Goal: Navigation & Orientation: Find specific page/section

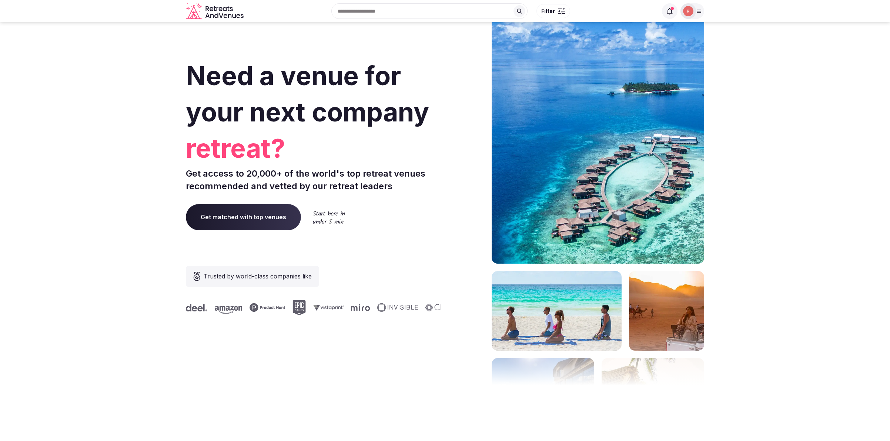
click at [699, 6] on div at bounding box center [693, 11] width 24 height 16
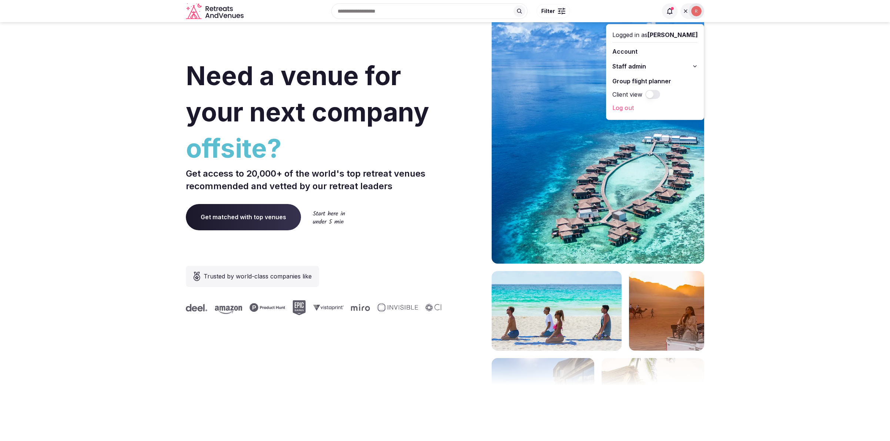
click at [646, 64] on span "Staff admin" at bounding box center [630, 66] width 34 height 9
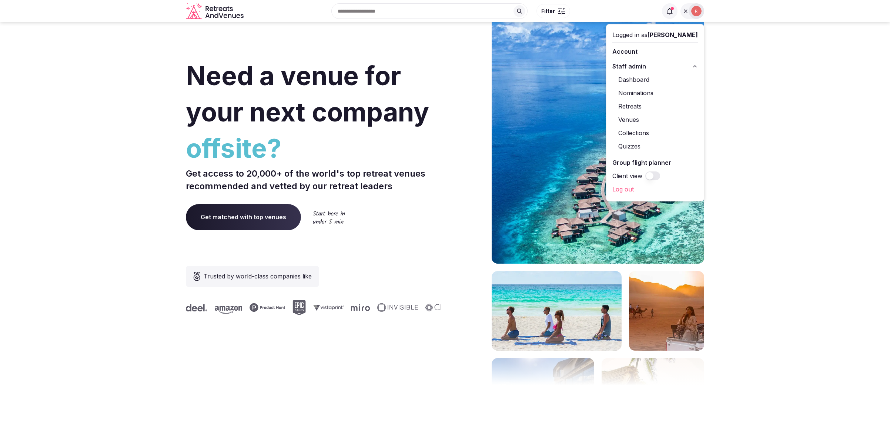
click at [648, 79] on link "Dashboard" at bounding box center [656, 80] width 86 height 12
click at [651, 97] on link "Nominations" at bounding box center [656, 93] width 86 height 12
click at [650, 106] on link "Retreats" at bounding box center [656, 106] width 86 height 12
click at [644, 122] on link "Venues" at bounding box center [656, 120] width 86 height 12
click at [644, 134] on link "Collections" at bounding box center [656, 133] width 86 height 12
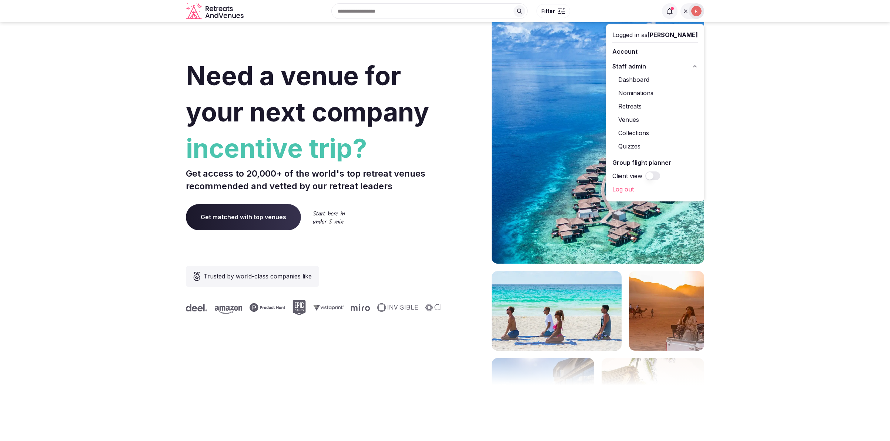
click at [643, 149] on link "Quizzes" at bounding box center [656, 146] width 86 height 12
click at [641, 165] on link "Group flight planner" at bounding box center [656, 163] width 86 height 12
click at [636, 50] on link "Account" at bounding box center [656, 52] width 86 height 12
click at [640, 52] on link "Account" at bounding box center [656, 52] width 86 height 12
click at [642, 65] on span "Staff admin" at bounding box center [630, 66] width 34 height 9
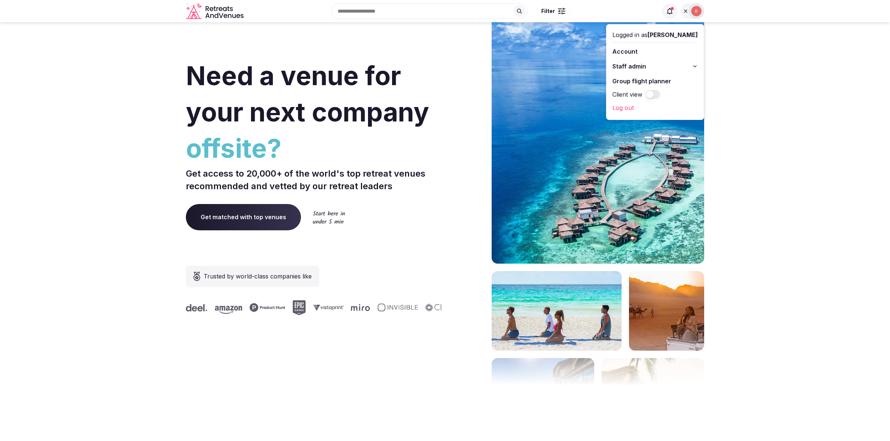
click at [640, 65] on span "Staff admin" at bounding box center [630, 66] width 34 height 9
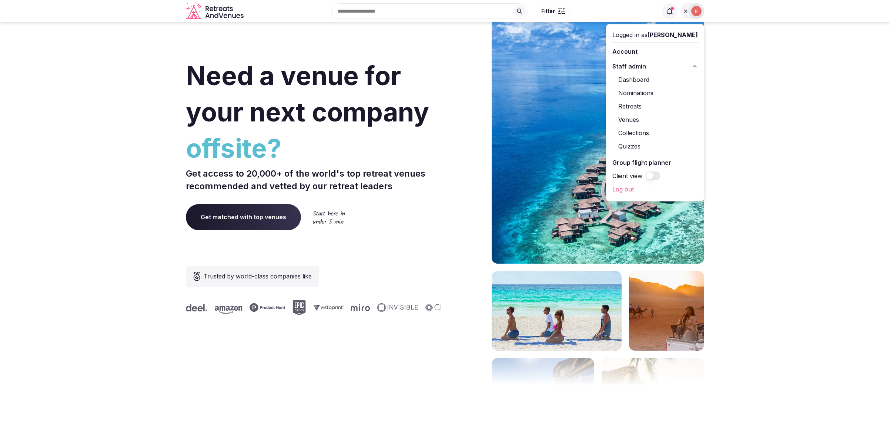
click at [645, 77] on link "Dashboard" at bounding box center [656, 80] width 86 height 12
click at [644, 91] on link "Nominations" at bounding box center [656, 93] width 86 height 12
click at [643, 106] on link "Retreats" at bounding box center [656, 106] width 86 height 12
click at [643, 117] on link "Venues" at bounding box center [656, 120] width 86 height 12
click at [642, 134] on link "Collections" at bounding box center [656, 133] width 86 height 12
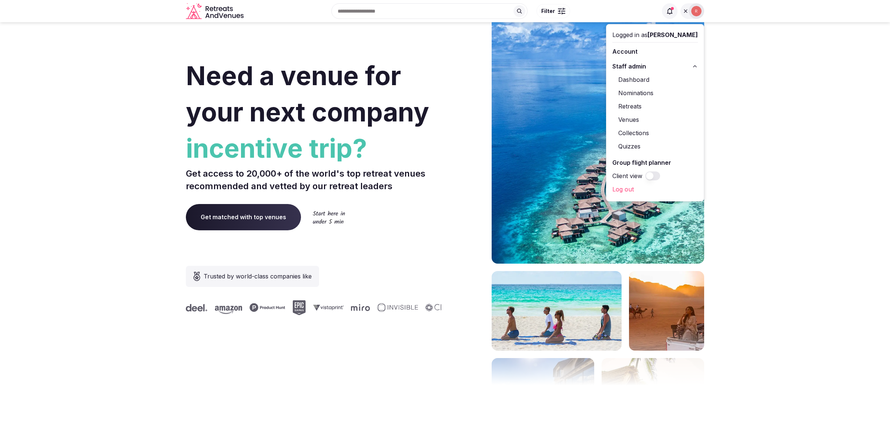
click at [640, 148] on link "Quizzes" at bounding box center [656, 146] width 86 height 12
click at [640, 160] on link "Group flight planner" at bounding box center [656, 163] width 86 height 12
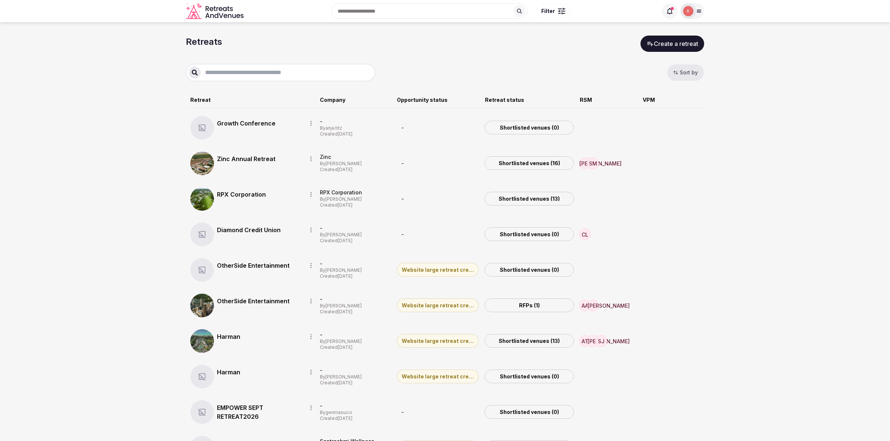
click at [696, 10] on div at bounding box center [689, 11] width 16 height 16
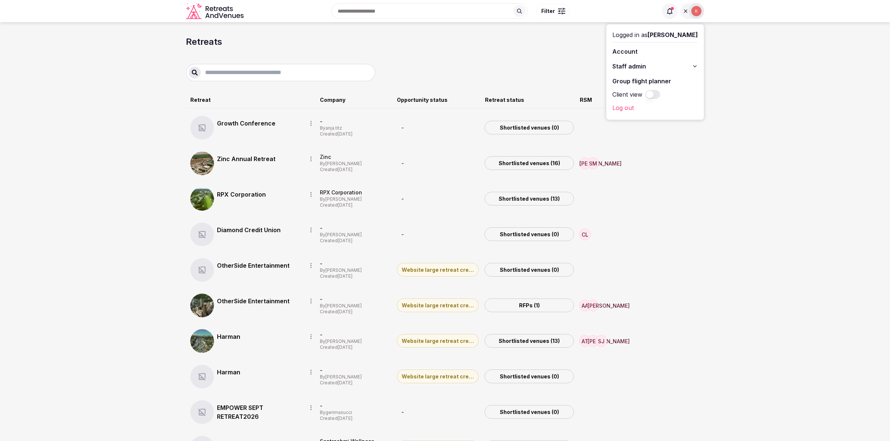
drag, startPoint x: 668, startPoint y: 92, endPoint x: 668, endPoint y: 84, distance: 7.4
click at [660, 92] on button "Client view" at bounding box center [653, 94] width 15 height 9
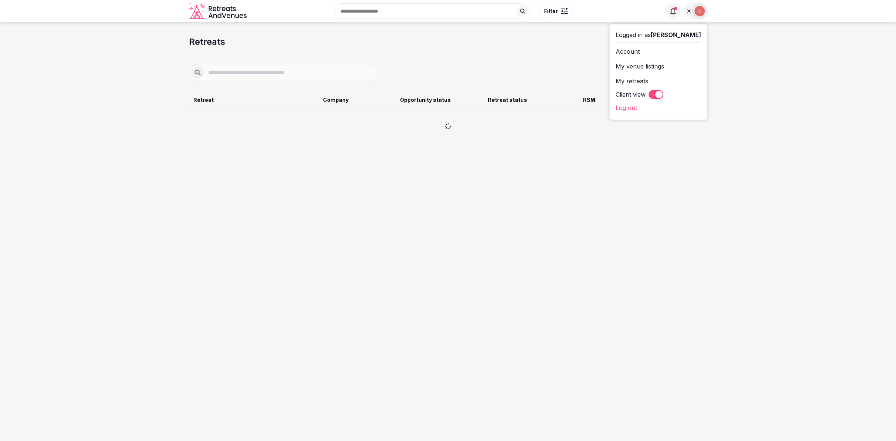
click at [644, 81] on link "My retreats" at bounding box center [659, 81] width 86 height 12
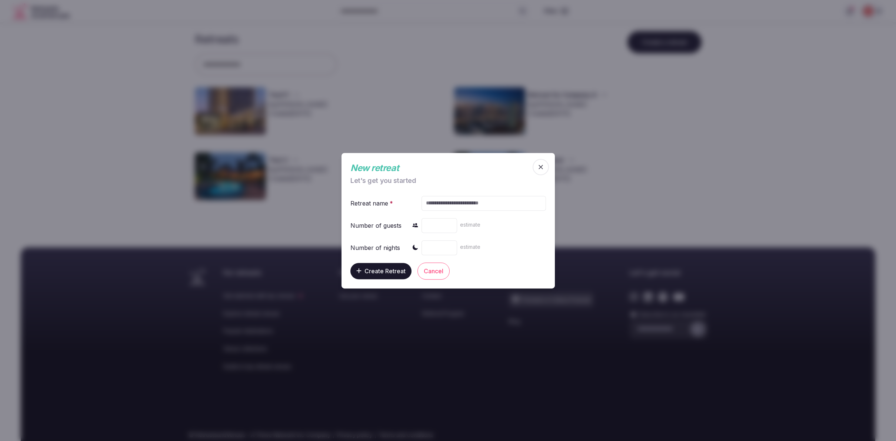
click at [539, 166] on icon "button" at bounding box center [540, 166] width 7 height 7
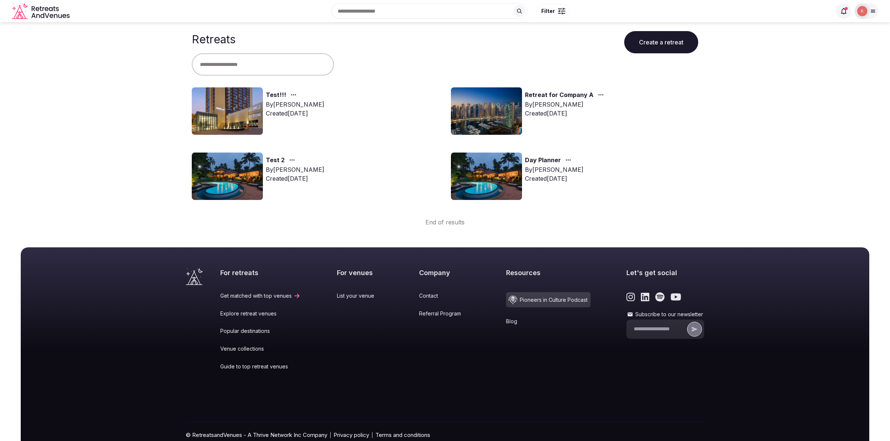
click at [488, 104] on img at bounding box center [486, 110] width 71 height 47
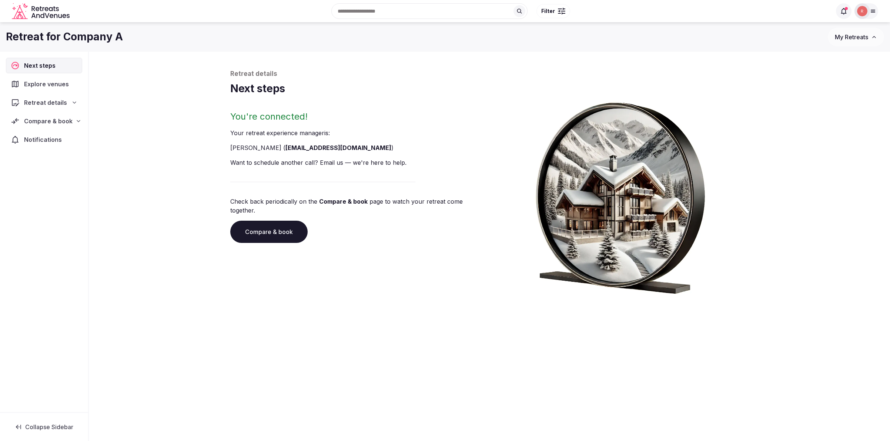
click at [40, 106] on span "Retreat details" at bounding box center [45, 102] width 43 height 9
click at [30, 117] on span "Basic info" at bounding box center [31, 116] width 26 height 7
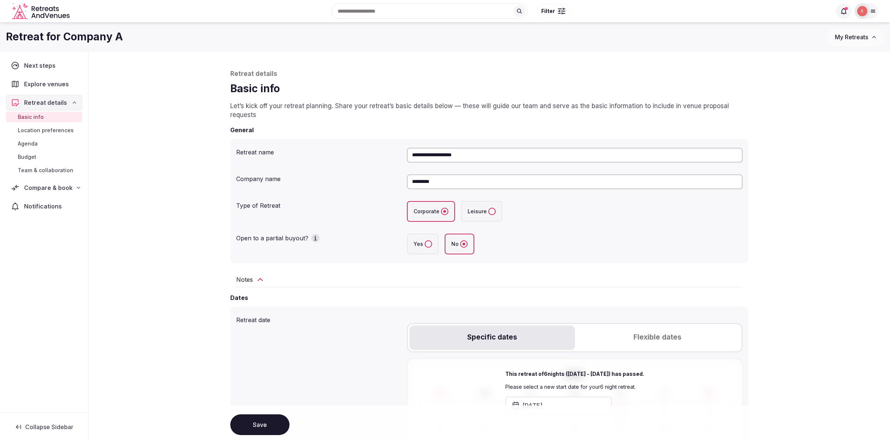
drag, startPoint x: 465, startPoint y: 77, endPoint x: 410, endPoint y: 162, distance: 101.7
click at [463, 78] on p "Retreat details" at bounding box center [489, 74] width 519 height 9
click at [861, 6] on img at bounding box center [862, 11] width 10 height 10
click at [740, 48] on div "Retreat for Company A My Retreats" at bounding box center [445, 37] width 890 height 30
click at [868, 9] on img at bounding box center [871, 11] width 10 height 10
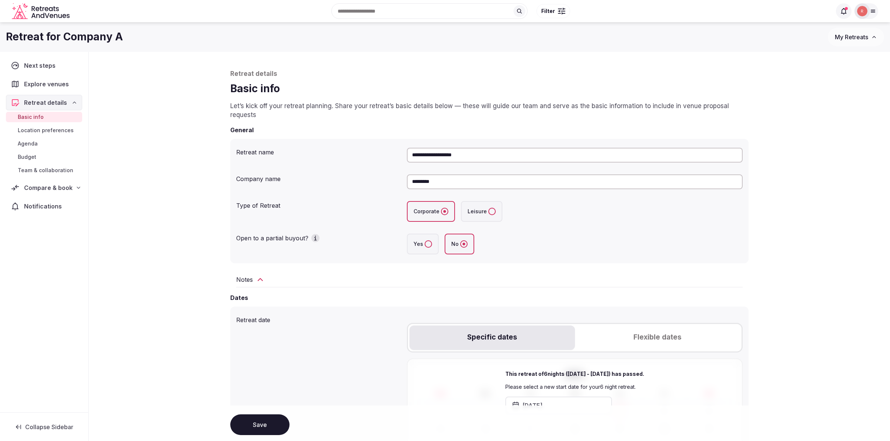
click at [242, 49] on div "Retreat for Company A My Retreats" at bounding box center [445, 37] width 890 height 30
click at [36, 13] on icon "Retreats and Venues company logo" at bounding box center [41, 11] width 59 height 17
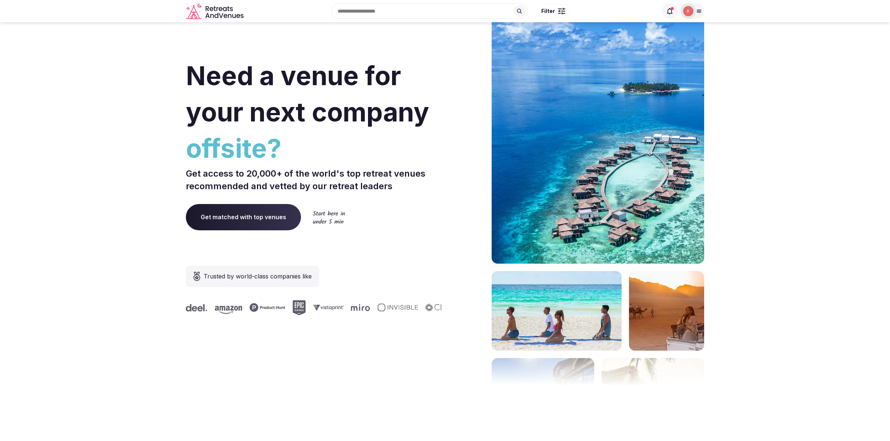
click at [693, 14] on div at bounding box center [688, 11] width 10 height 10
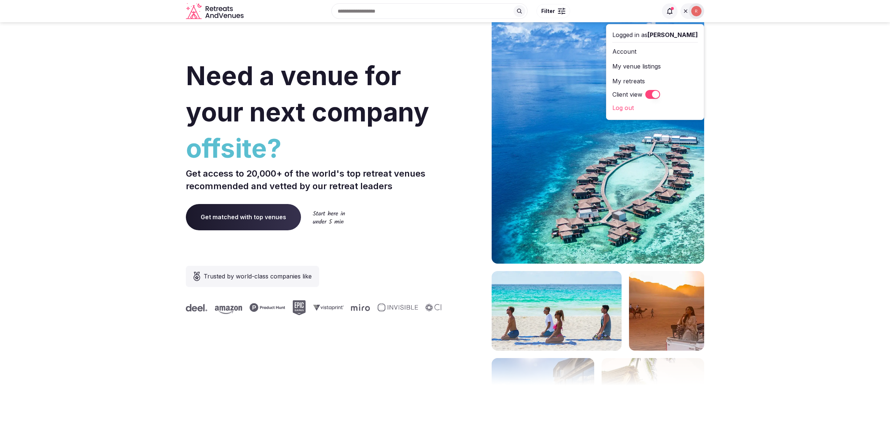
drag, startPoint x: 633, startPoint y: 13, endPoint x: 634, endPoint y: 9, distance: 4.5
click at [633, 13] on div "Search Popular Destinations Toscana, Italy Riviera Maya, Mexico Indonesia, Bali…" at bounding box center [452, 11] width 411 height 32
click at [638, 80] on link "My retreats" at bounding box center [656, 81] width 86 height 12
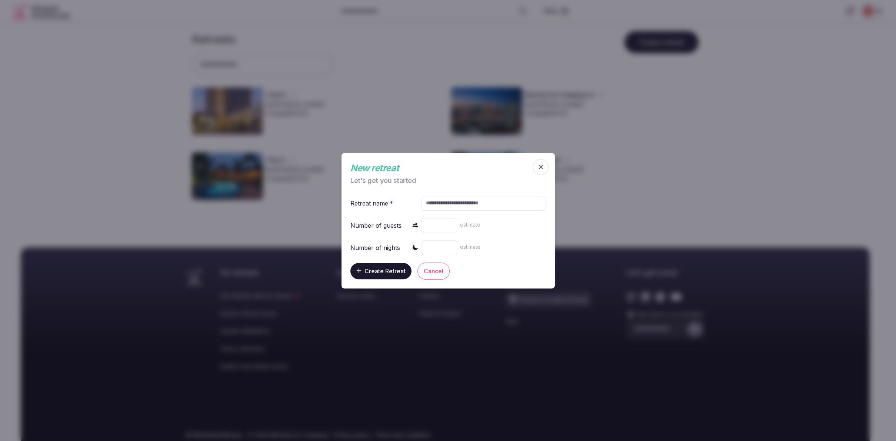
drag, startPoint x: 542, startPoint y: 170, endPoint x: 550, endPoint y: 141, distance: 29.3
click at [542, 169] on icon "button" at bounding box center [540, 166] width 7 height 7
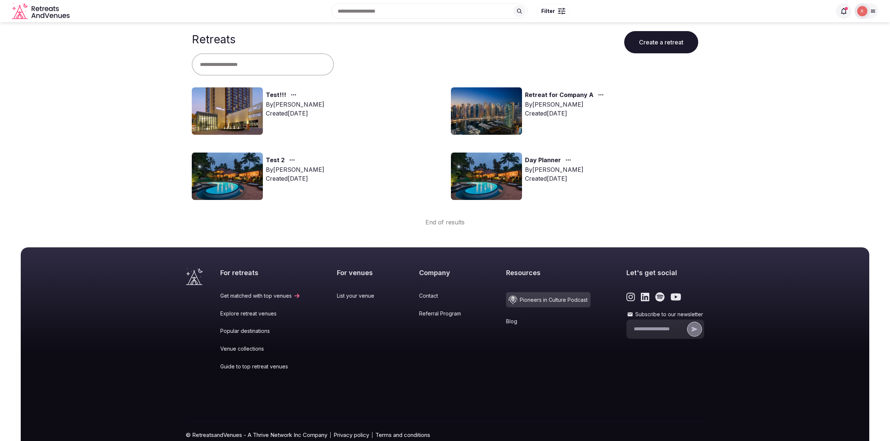
click at [60, 18] on icon "Retreats and Venues company logo" at bounding box center [41, 11] width 59 height 17
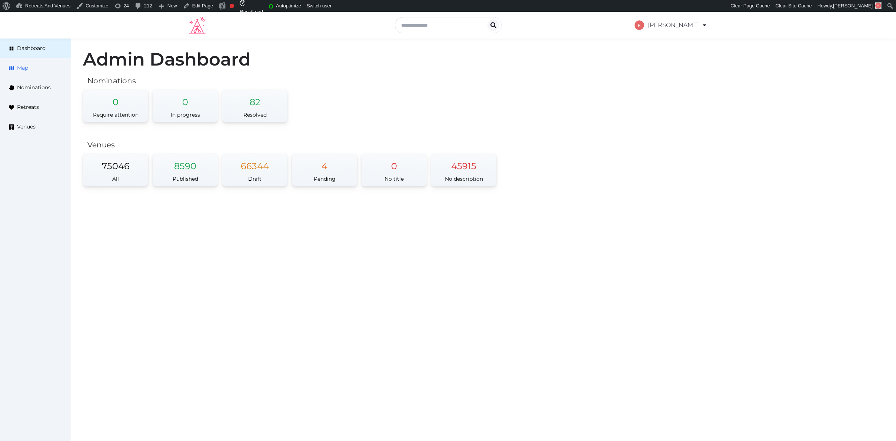
click at [28, 68] on span "Map" at bounding box center [22, 68] width 11 height 8
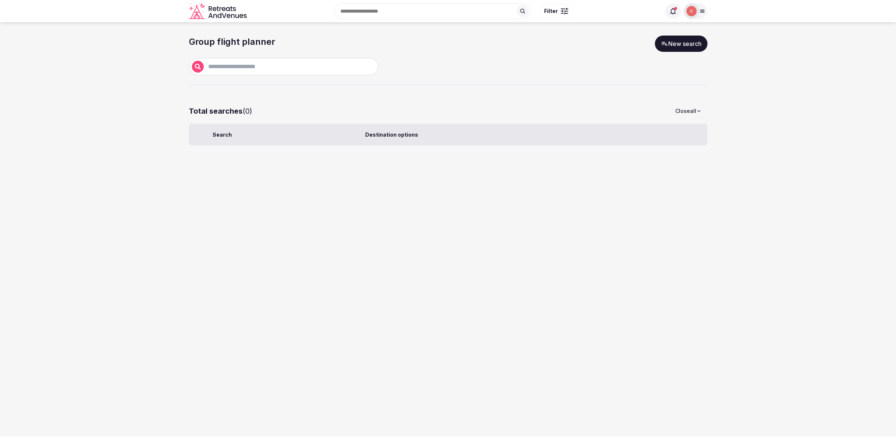
click at [698, 10] on div at bounding box center [692, 11] width 16 height 16
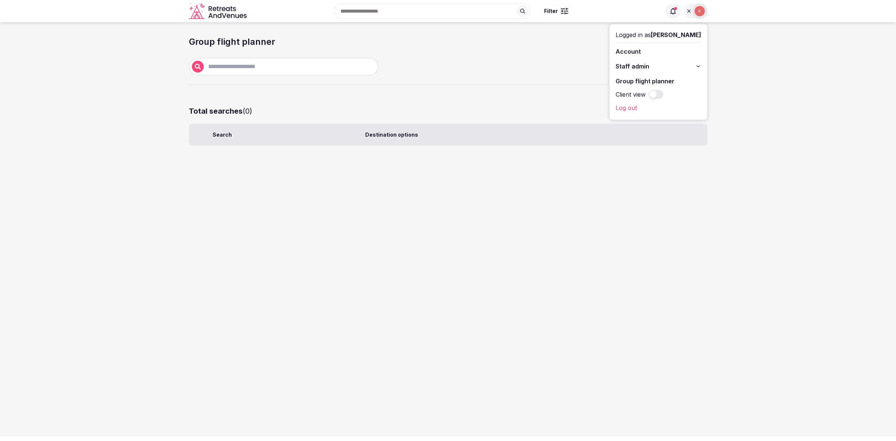
click at [647, 65] on span "Staff admin" at bounding box center [633, 66] width 34 height 9
click at [647, 107] on link "Retreats" at bounding box center [659, 106] width 86 height 12
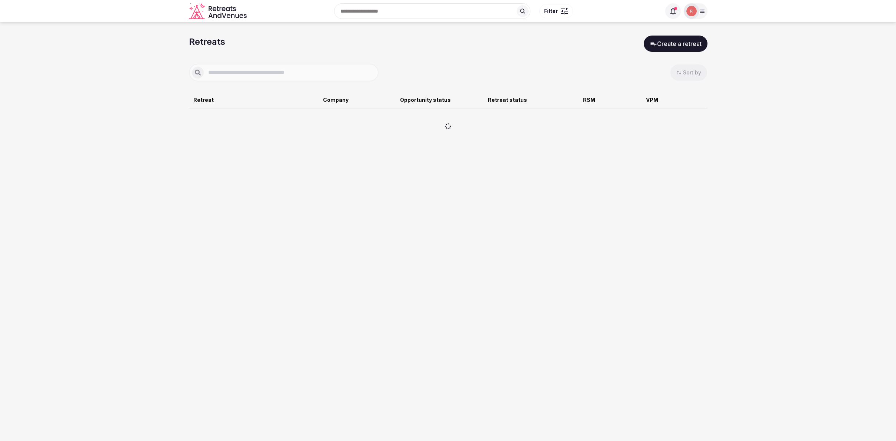
click at [694, 10] on img at bounding box center [691, 11] width 10 height 10
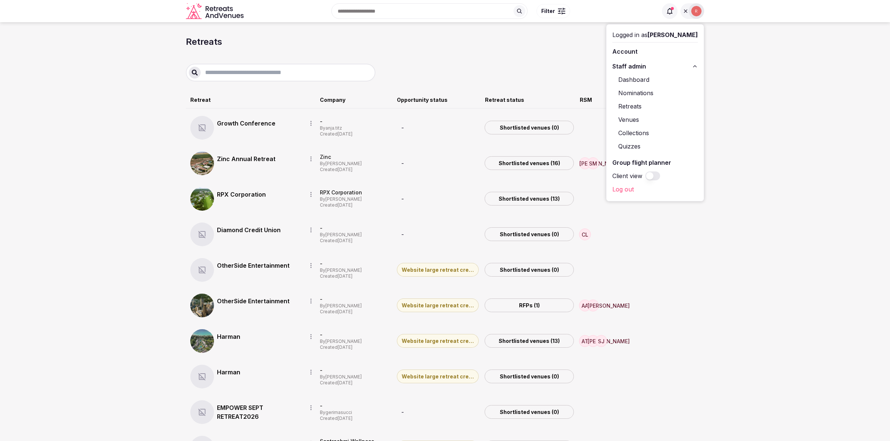
click at [796, 146] on section "Retreats Create a retreat Sort by Retreat Company Opportunity status Retreat st…" at bounding box center [445, 429] width 890 height 814
click at [660, 176] on button "Client view" at bounding box center [653, 175] width 15 height 9
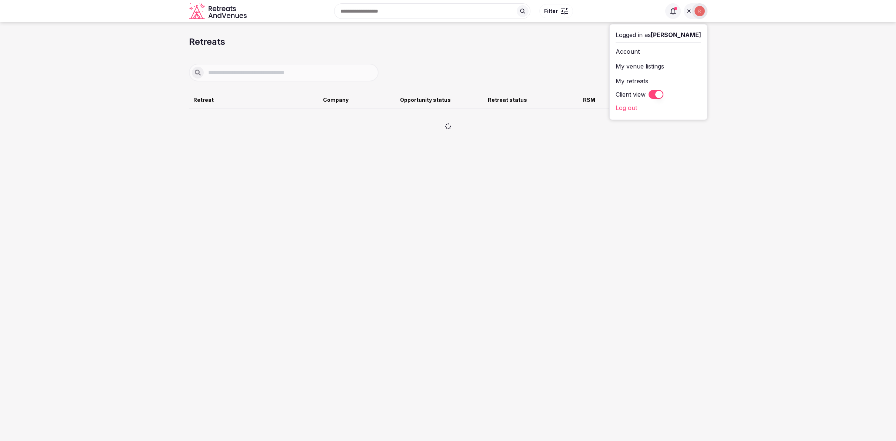
click at [649, 80] on link "My retreats" at bounding box center [659, 81] width 86 height 12
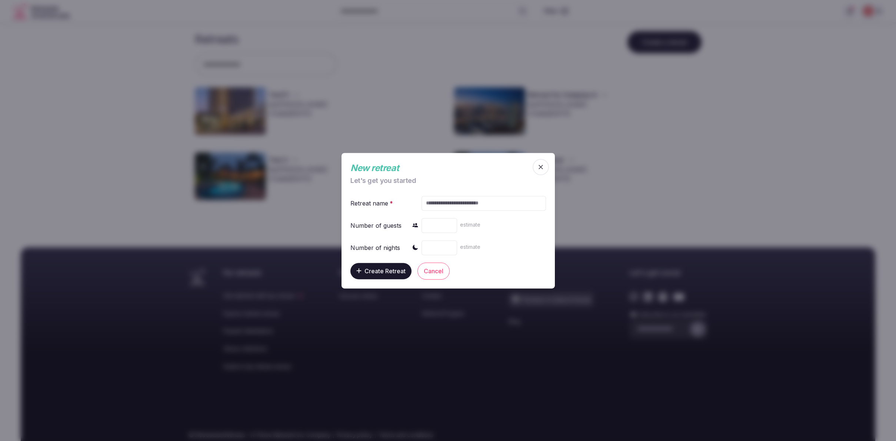
click at [541, 166] on icon "button" at bounding box center [541, 167] width 4 height 4
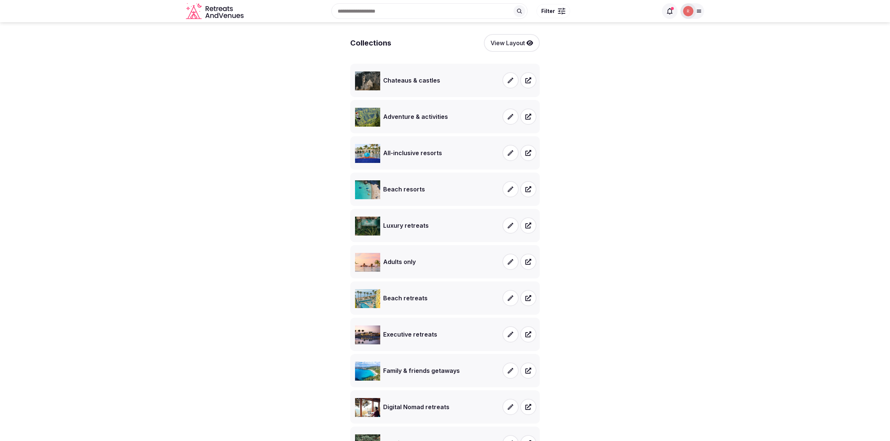
click at [696, 11] on div at bounding box center [689, 11] width 16 height 16
click at [672, 64] on button "Staff admin" at bounding box center [656, 66] width 86 height 12
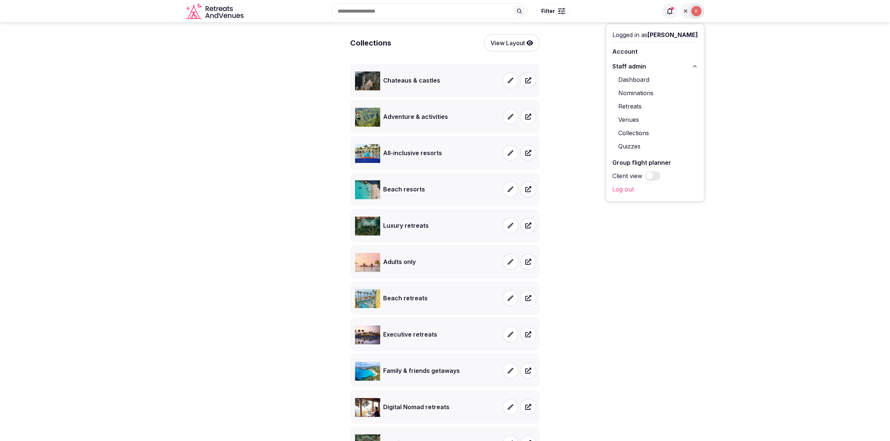
click at [672, 64] on button "Staff admin" at bounding box center [656, 66] width 86 height 12
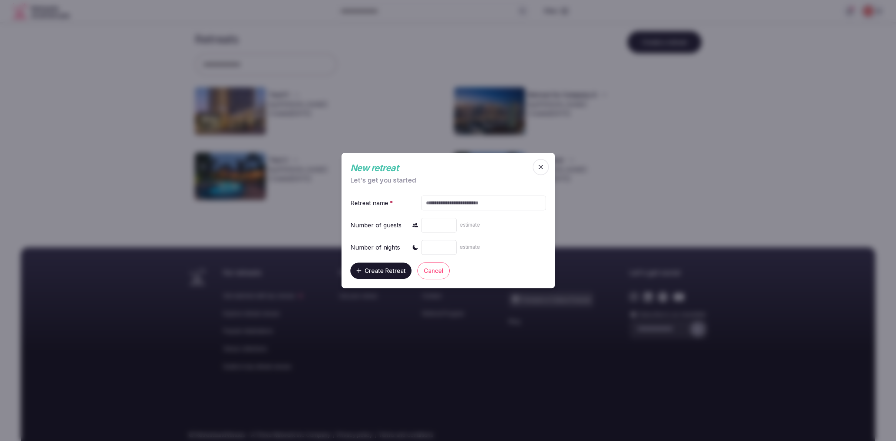
click at [542, 167] on icon "button" at bounding box center [540, 166] width 7 height 7
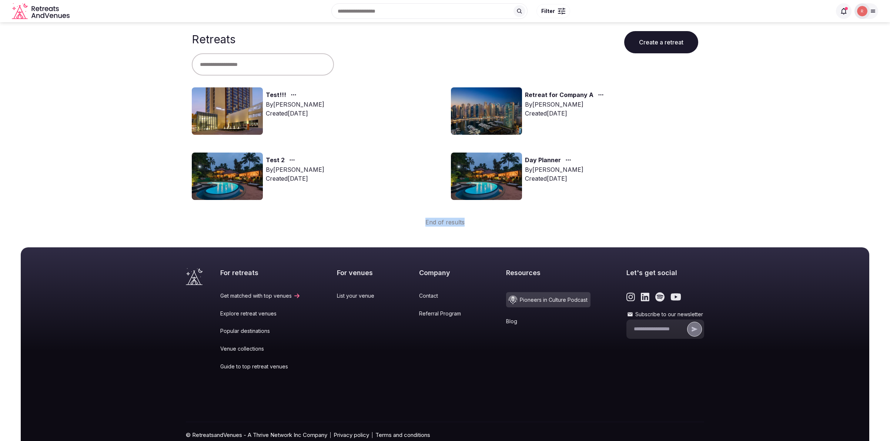
drag, startPoint x: 421, startPoint y: 224, endPoint x: 488, endPoint y: 222, distance: 67.1
click at [488, 222] on div "End of results" at bounding box center [445, 216] width 507 height 21
click at [469, 230] on div "For retreats Get matched with top venues Explore retreat venues Popular destina…" at bounding box center [445, 351] width 890 height 248
click at [864, 16] on img at bounding box center [862, 11] width 10 height 10
click at [228, 100] on img at bounding box center [227, 110] width 71 height 47
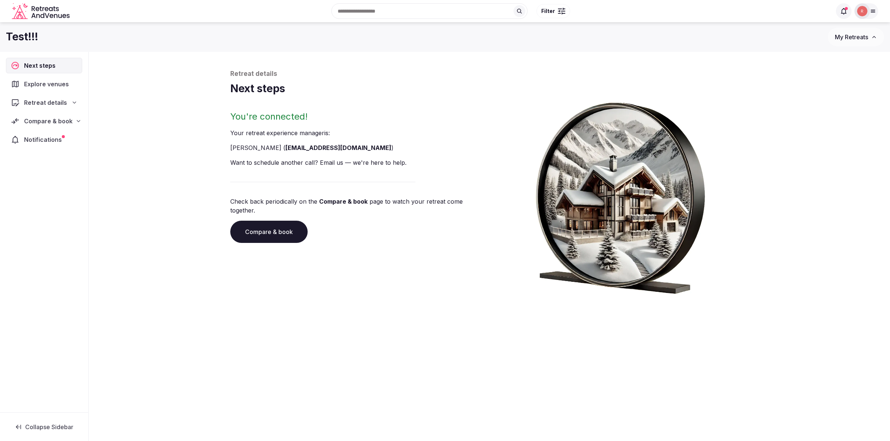
click at [46, 81] on span "Explore venues" at bounding box center [47, 84] width 47 height 9
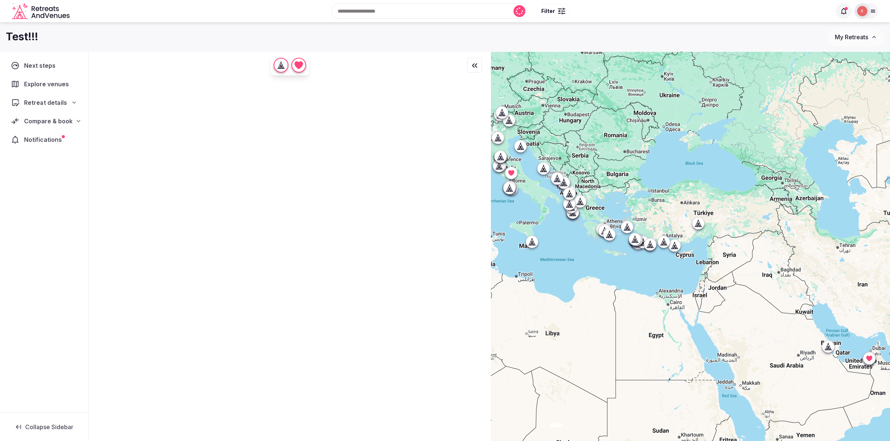
click at [42, 105] on span "Retreat details" at bounding box center [45, 102] width 43 height 9
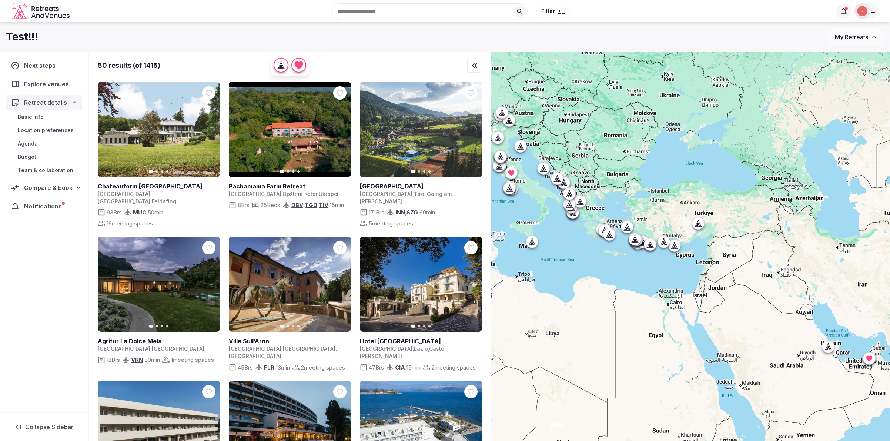
click at [38, 119] on span "Basic info" at bounding box center [31, 116] width 26 height 7
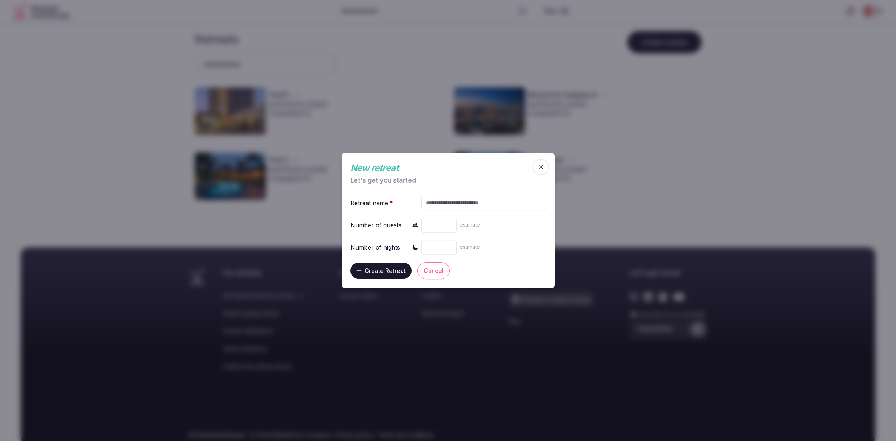
click at [544, 168] on span "button" at bounding box center [541, 167] width 16 height 16
click at [543, 167] on icon "button" at bounding box center [540, 166] width 7 height 7
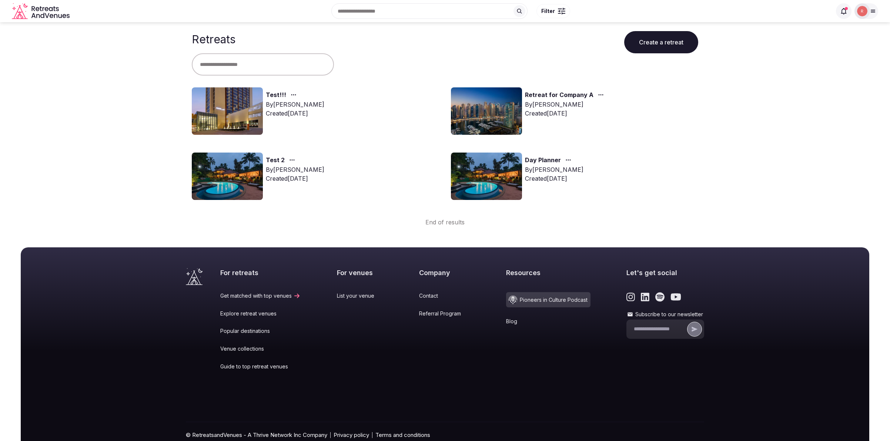
click at [873, 11] on icon at bounding box center [873, 11] width 6 height 6
click at [810, 50] on link "Account" at bounding box center [830, 52] width 86 height 12
